Goal: Task Accomplishment & Management: Use online tool/utility

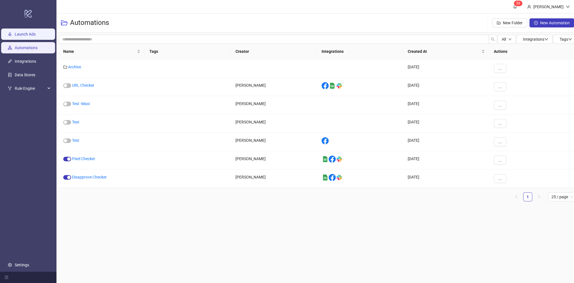
click at [35, 36] on link "Launch Ads" at bounding box center [25, 34] width 21 height 5
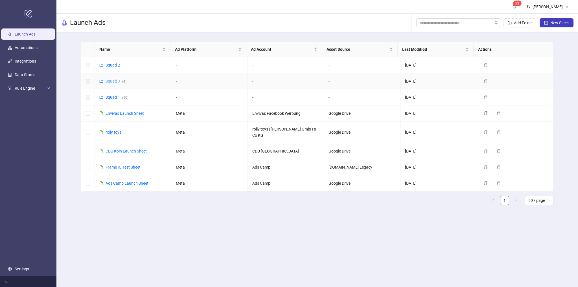
click at [114, 81] on link "Squad 3 ( 4 )" at bounding box center [116, 81] width 21 height 5
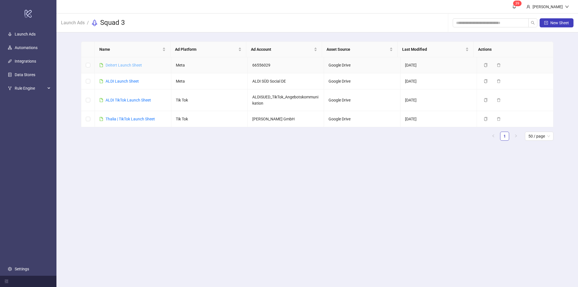
click at [127, 65] on link "Deitert Launch Sheet" at bounding box center [124, 65] width 36 height 5
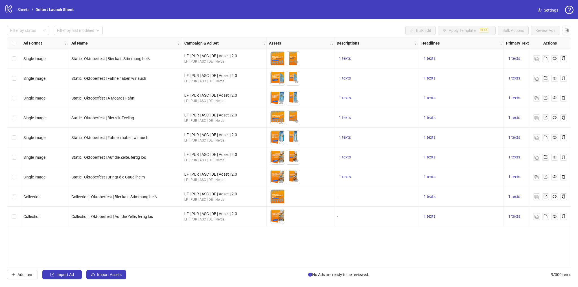
click at [488, 254] on div "Ad Format Ad Name Campaign & Ad Set Assets Descriptions Headlines Primary Texts…" at bounding box center [289, 152] width 565 height 231
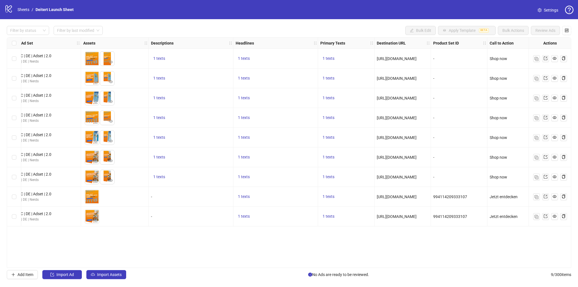
scroll to position [0, 190]
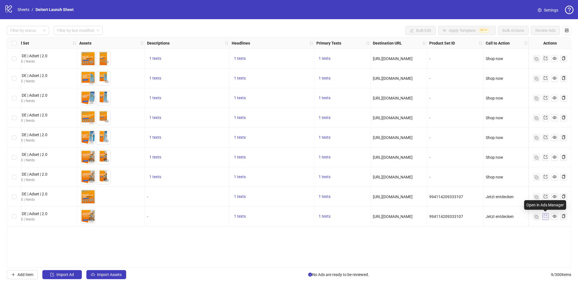
click at [547, 217] on icon "export" at bounding box center [546, 217] width 4 height 4
